Goal: Task Accomplishment & Management: Use online tool/utility

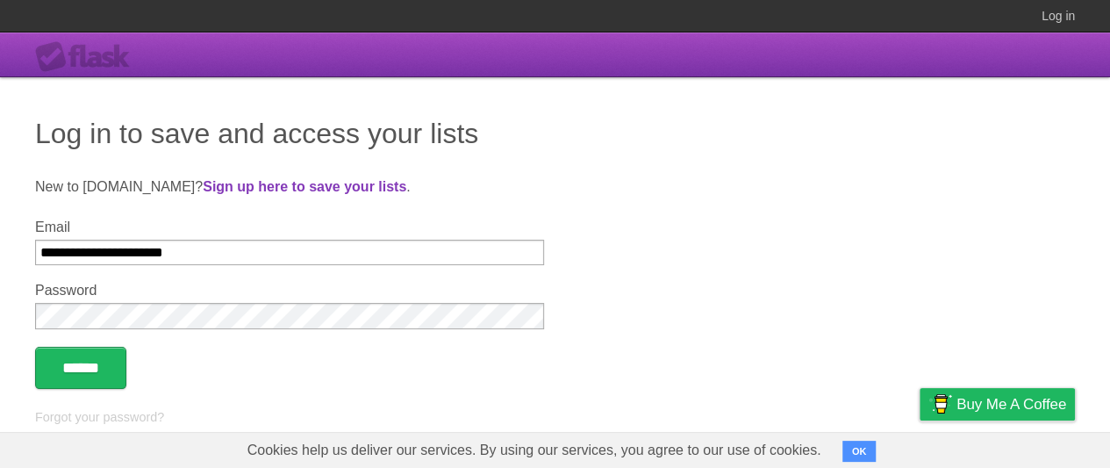
type input "**********"
click at [83, 369] on input "******" at bounding box center [80, 368] width 91 height 42
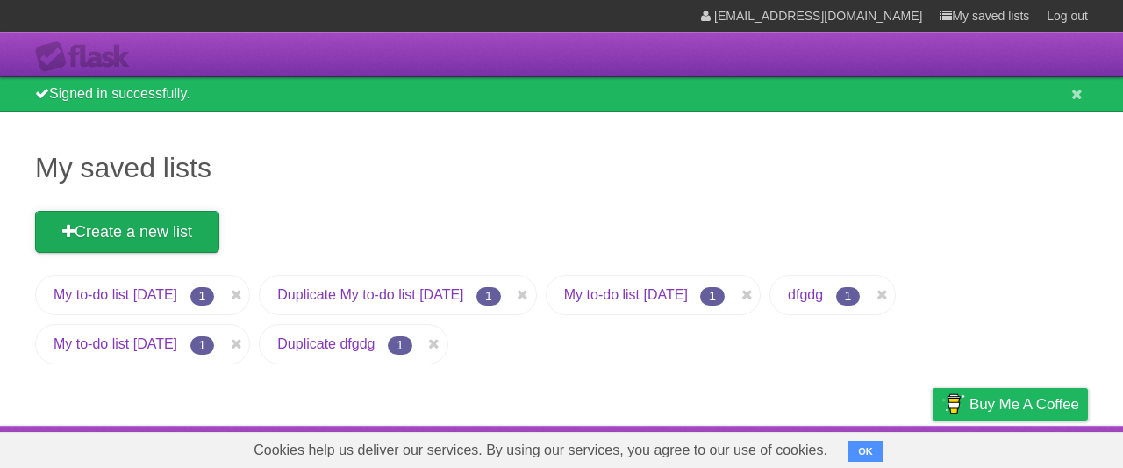
click at [129, 232] on link "Create a new list" at bounding box center [127, 232] width 184 height 42
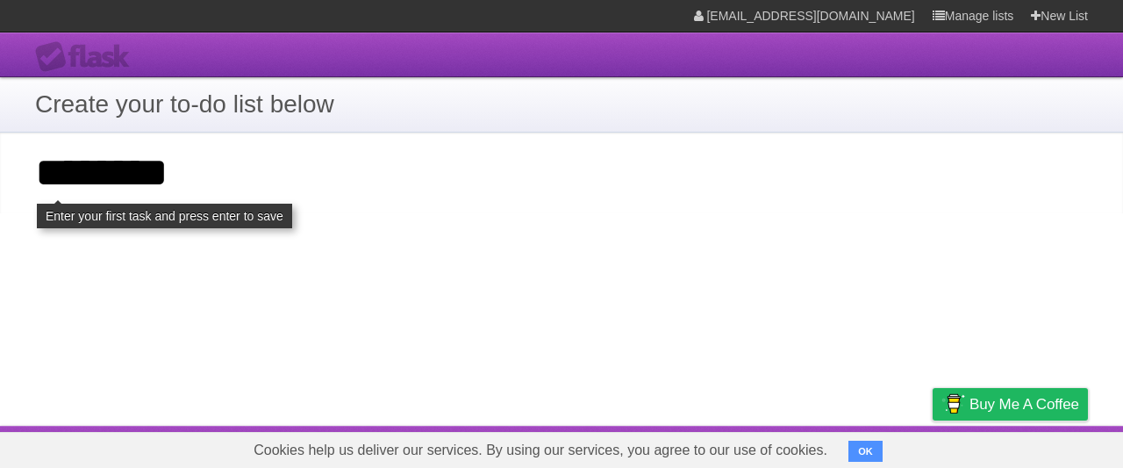
type input "**********"
